Goal: Task Accomplishment & Management: Use online tool/utility

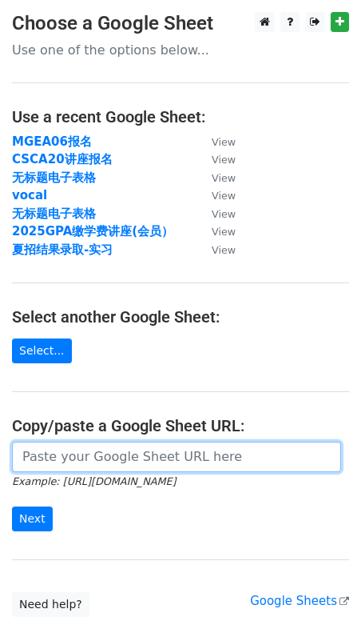
click at [100, 471] on input "url" at bounding box center [176, 456] width 329 height 30
paste input "https://docs.google.com/spreadsheets/d/1QURcOFRSdJ5WxU1piTJNpu77e4c_tnuingCX5JM…"
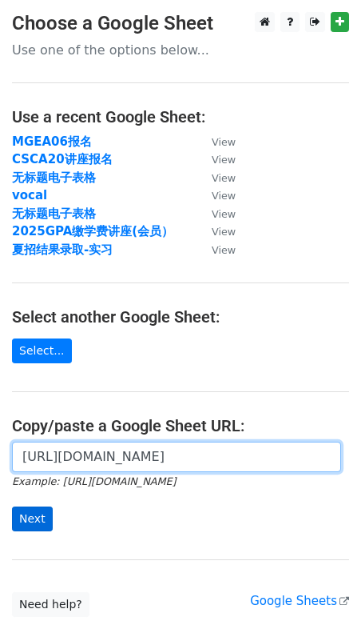
type input "https://docs.google.com/spreadsheets/d/1QURcOFRSdJ5WxU1piTJNpu77e4c_tnuingCX5JM…"
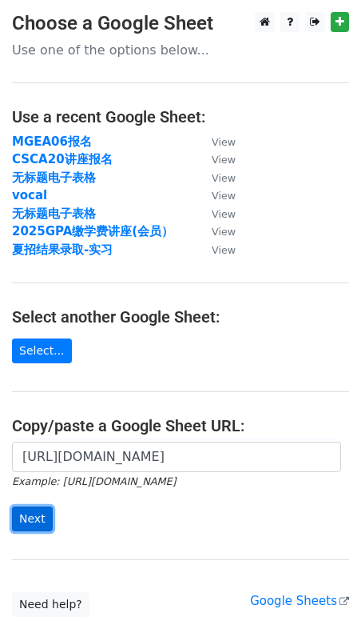
click at [37, 517] on input "Next" at bounding box center [32, 518] width 41 height 25
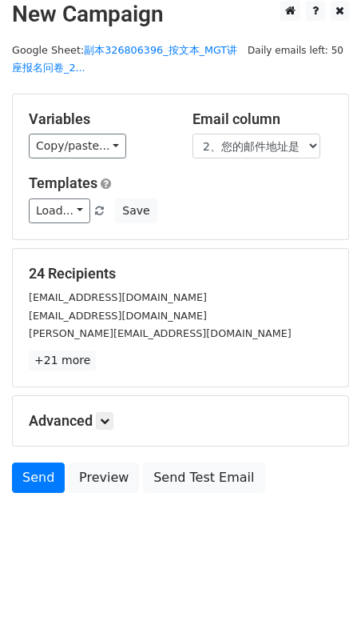
scroll to position [18, 0]
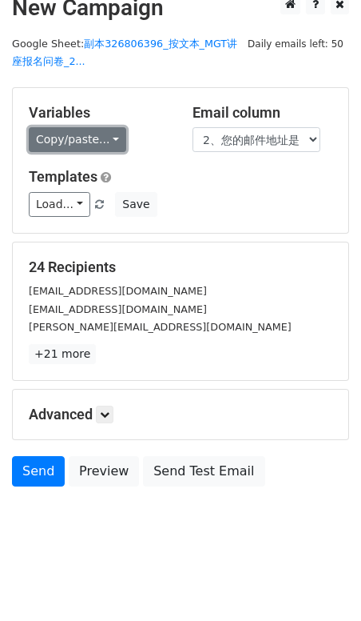
click at [89, 138] on link "Copy/paste..." at bounding box center [78, 139] width 98 height 25
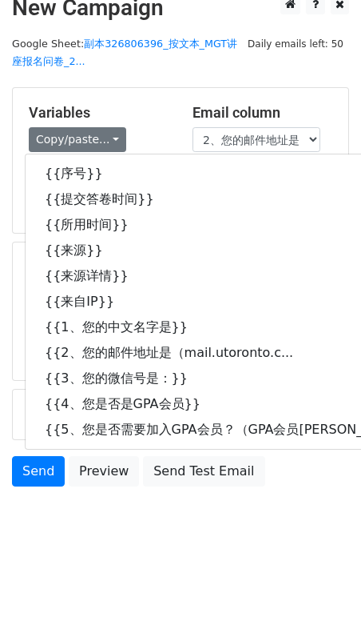
click at [153, 122] on div "Variables Copy/paste... {{序号}} {{提交答卷时间}} {{所用时间}} {{来源}} {{来源详情}} {{来自IP}} {{1…" at bounding box center [99, 128] width 164 height 49
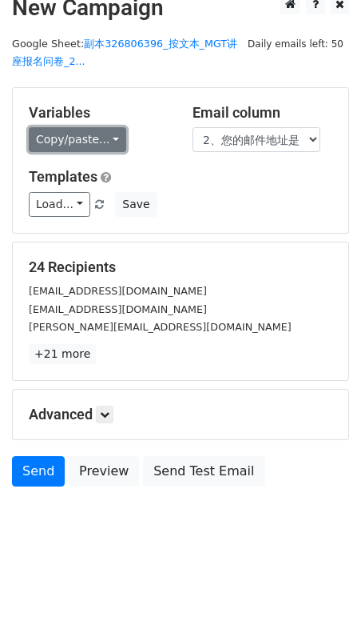
click at [63, 149] on link "Copy/paste..." at bounding box center [78, 139] width 98 height 25
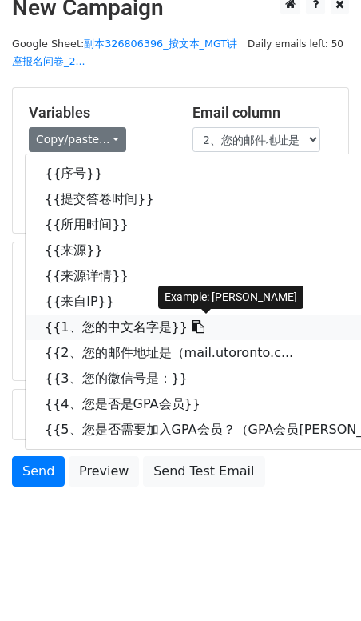
click at [73, 323] on link "{{1、您的中文名字是}}" at bounding box center [240, 327] width 429 height 26
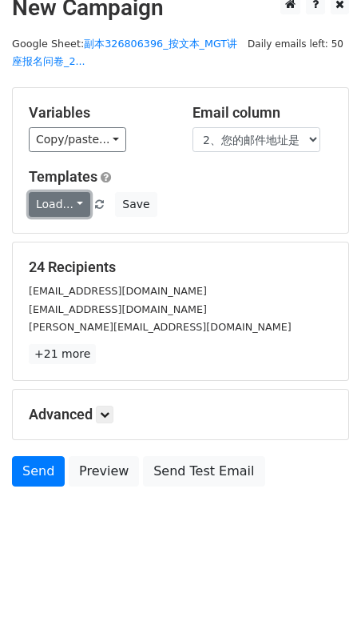
click at [44, 212] on link "Load..." at bounding box center [60, 204] width 62 height 25
click at [48, 206] on link "Load..." at bounding box center [60, 204] width 62 height 25
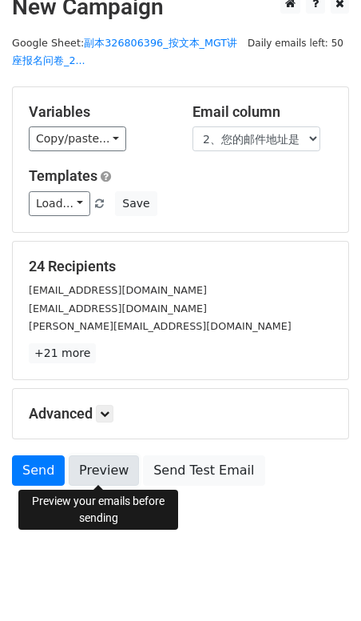
click at [117, 471] on link "Preview" at bounding box center [104, 470] width 70 height 30
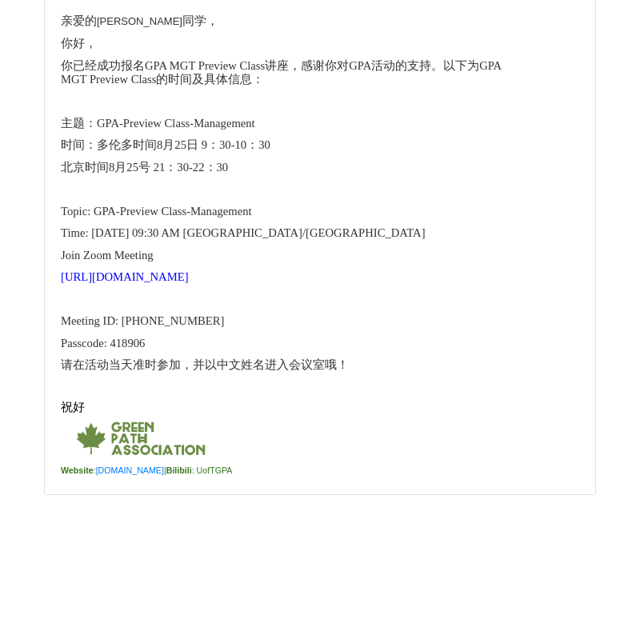
scroll to position [13901, 0]
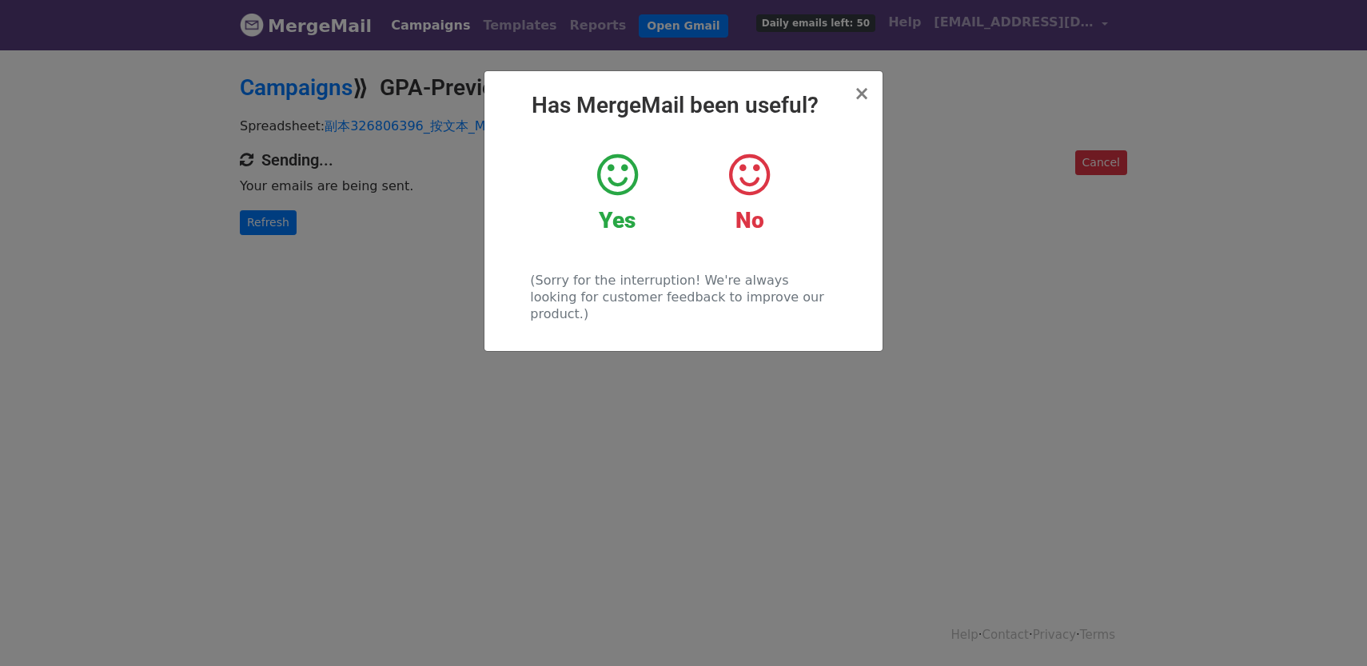
click at [629, 178] on icon at bounding box center [617, 175] width 41 height 48
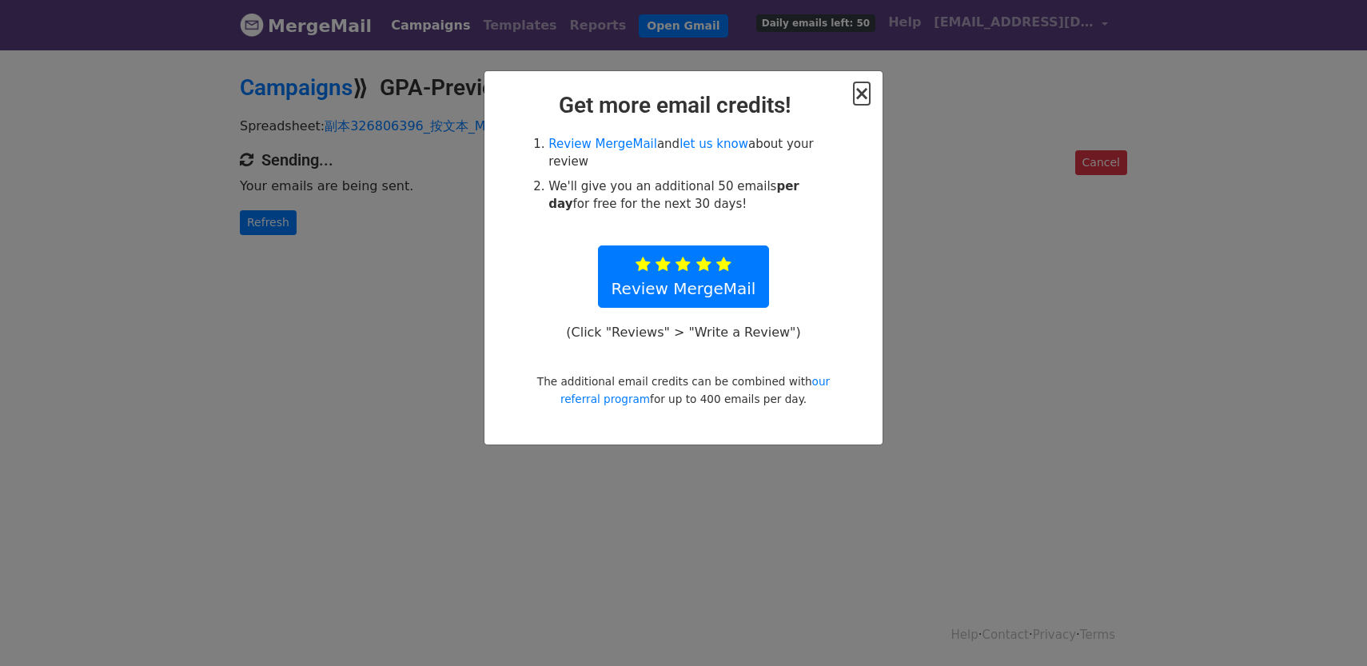
click at [866, 97] on span "×" at bounding box center [862, 93] width 16 height 22
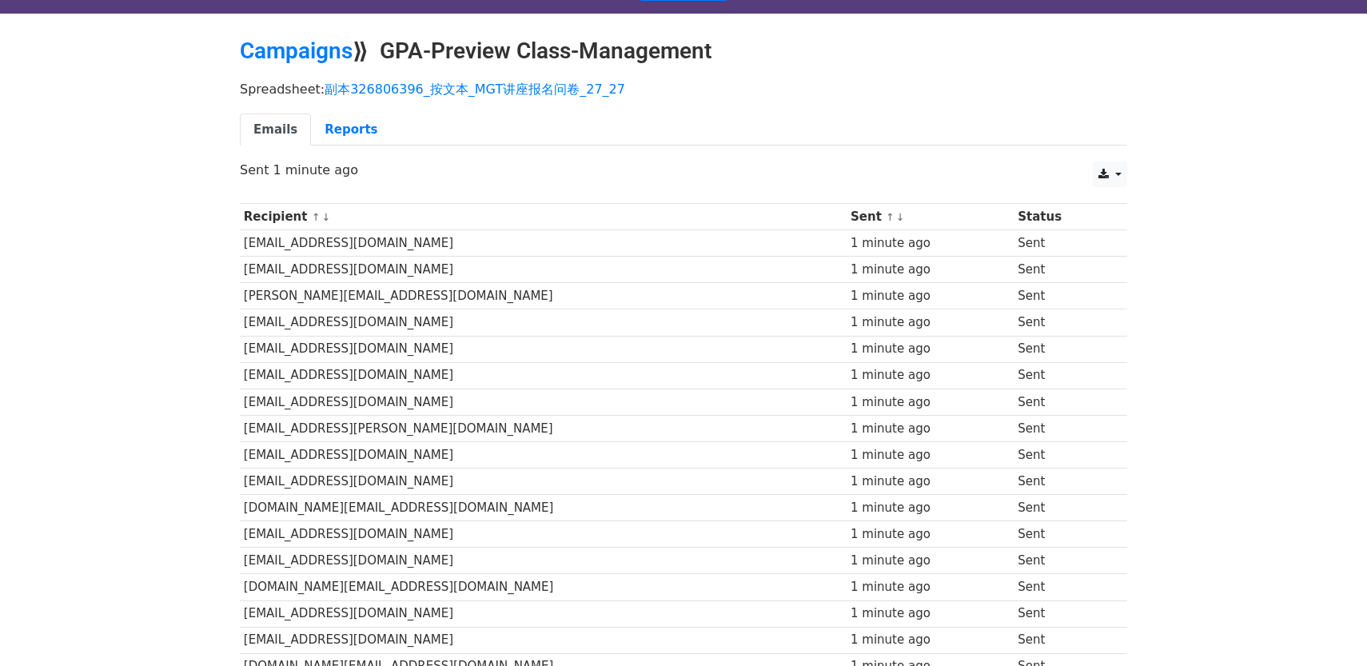
scroll to position [42, 0]
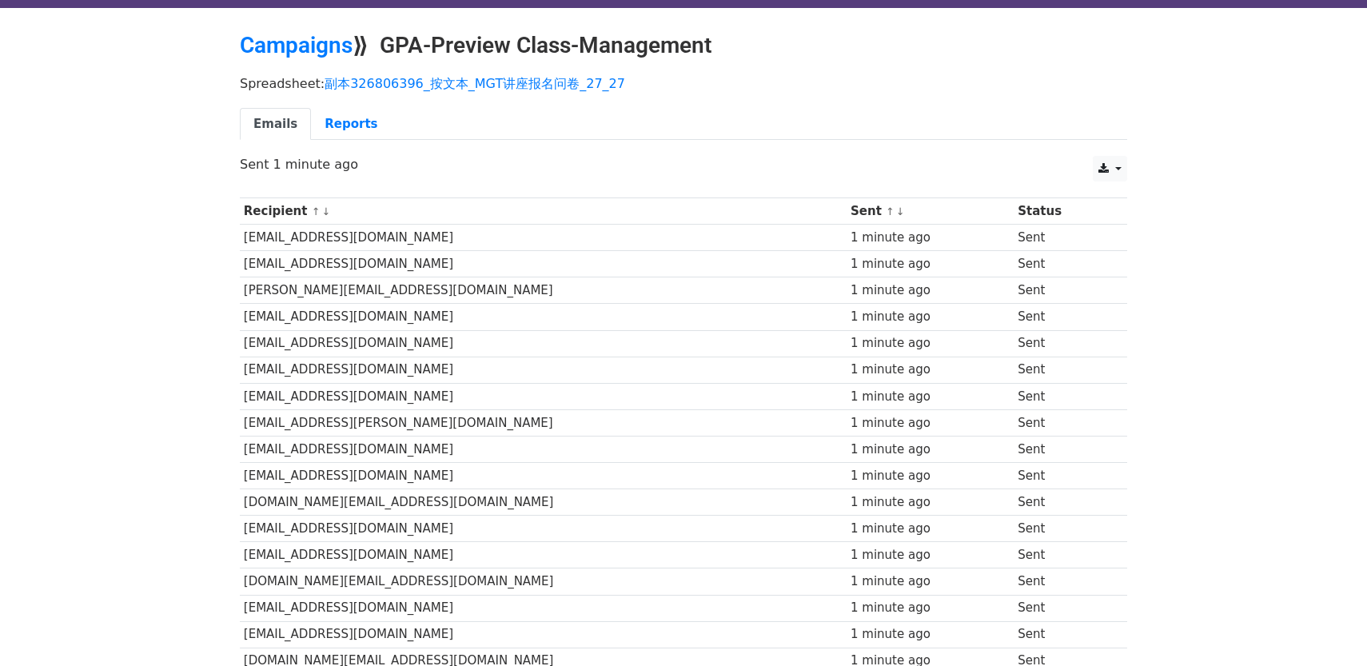
click at [365, 267] on td "yyy.fang@mail.utoronto.ca" at bounding box center [543, 264] width 607 height 26
click at [329, 126] on link "Reports" at bounding box center [351, 124] width 80 height 33
